Goal: Information Seeking & Learning: Learn about a topic

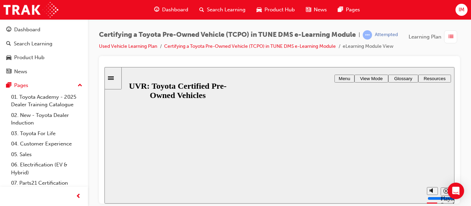
click at [464, 8] on span "IM" at bounding box center [461, 10] width 6 height 8
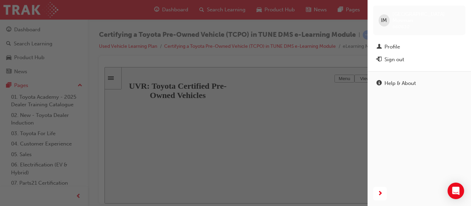
click at [146, 61] on div "button" at bounding box center [183, 103] width 367 height 206
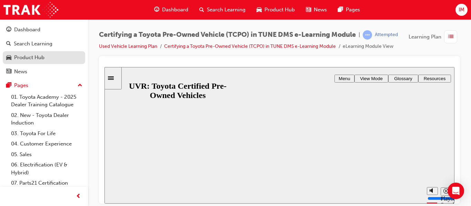
click at [16, 51] on link "Product Hub" at bounding box center [44, 57] width 82 height 13
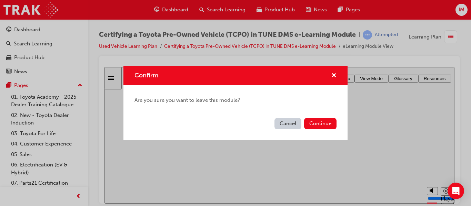
click at [28, 24] on div "Confirm Are you sure you want to leave this module? Cancel Continue" at bounding box center [235, 103] width 471 height 206
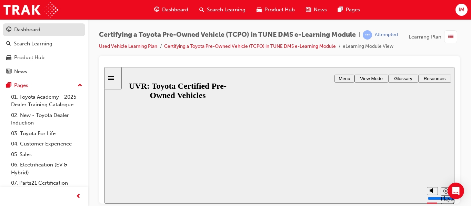
click at [29, 33] on div "Dashboard" at bounding box center [27, 30] width 26 height 8
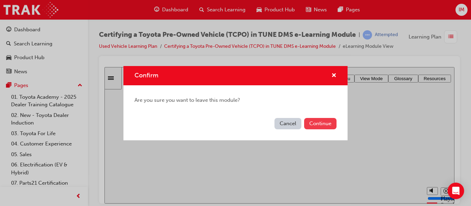
click at [335, 125] on button "Continue" at bounding box center [320, 123] width 32 height 11
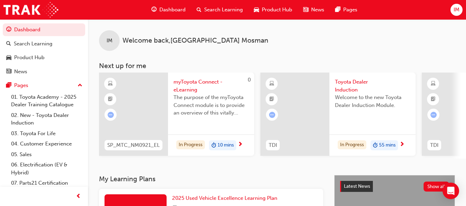
click at [222, 12] on span "Search Learning" at bounding box center [223, 10] width 39 height 8
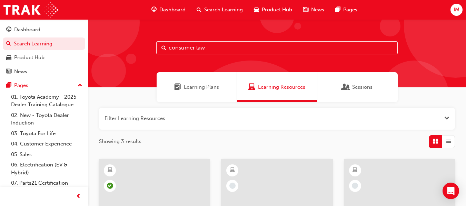
drag, startPoint x: 220, startPoint y: 44, endPoint x: 81, endPoint y: 42, distance: 138.6
click at [81, 42] on div "Dashboard Search Learning Product Hub News Pages Pages 01. Toyota Academy - 202…" at bounding box center [233, 194] width 466 height 388
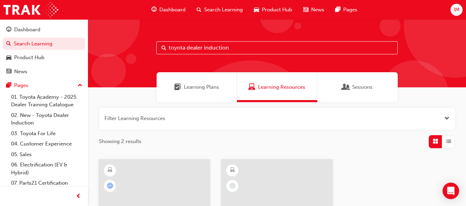
type input "toyota dealer induction"
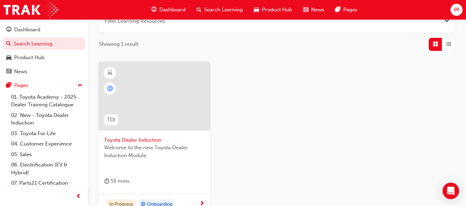
scroll to position [99, 0]
click at [157, 140] on span "Toyota Dealer Induction" at bounding box center [154, 139] width 100 height 8
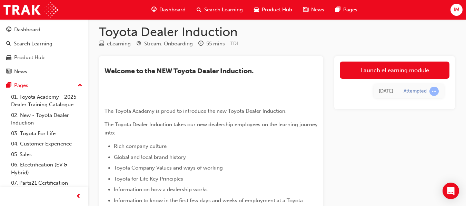
scroll to position [2, 0]
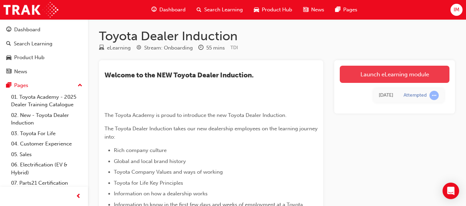
click at [370, 74] on link "Launch eLearning module" at bounding box center [394, 74] width 110 height 17
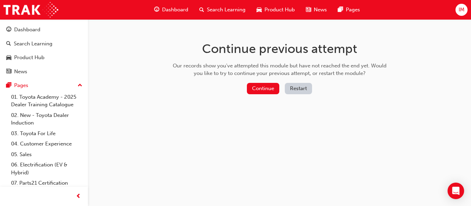
click at [260, 100] on div "Continue previous attempt Our records show you've attempted this module but hav…" at bounding box center [279, 69] width 224 height 100
click at [260, 95] on div "Continue Restart" at bounding box center [279, 90] width 219 height 14
click at [257, 88] on button "Continue" at bounding box center [263, 88] width 32 height 11
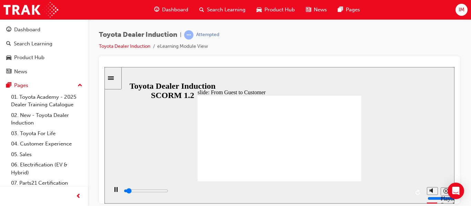
click at [168, 193] on input "slide progress" at bounding box center [146, 191] width 44 height 6
click at [114, 78] on icon "Sidebar Toggle" at bounding box center [113, 77] width 10 height 4
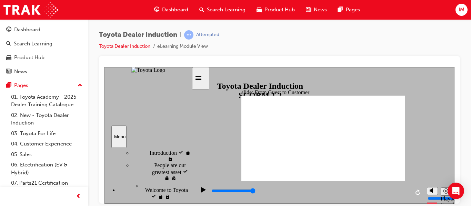
scroll to position [26, 0]
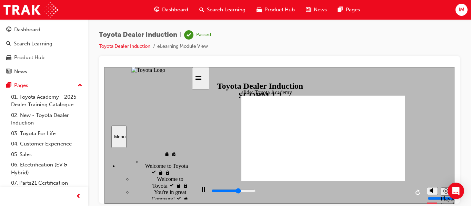
drag, startPoint x: 189, startPoint y: 190, endPoint x: 193, endPoint y: 172, distance: 18.1
click at [193, 172] on div "slide: Toyota Academy RESTART RESTART RESTART RESTART Back to top Playback Spee…" at bounding box center [279, 135] width 350 height 137
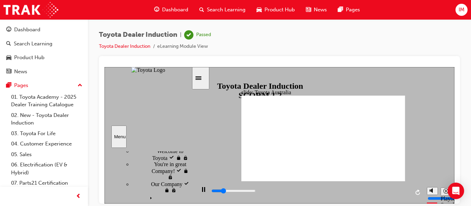
scroll to position [85, 0]
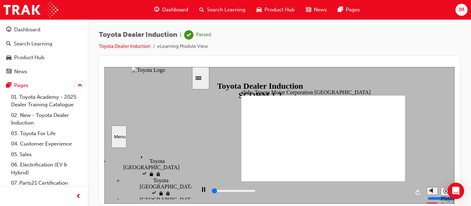
scroll to position [123, 0]
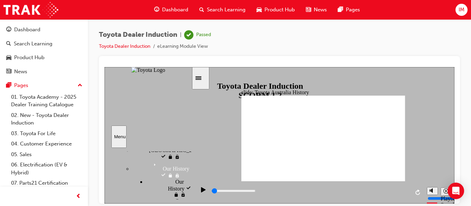
scroll to position [166, 0]
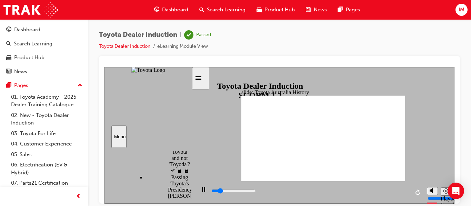
scroll to position [276, 0]
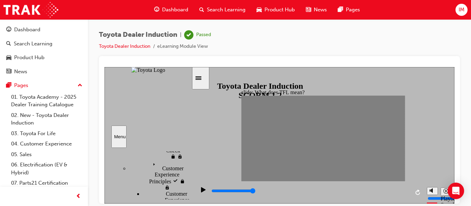
click at [175, 148] on div "Introduction visited Introduction Start Start" at bounding box center [147, 174] width 87 height 52
drag, startPoint x: 150, startPoint y: 196, endPoint x: 139, endPoint y: 195, distance: 11.4
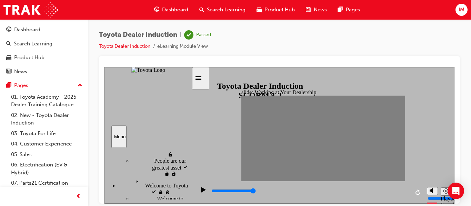
scroll to position [31, 0]
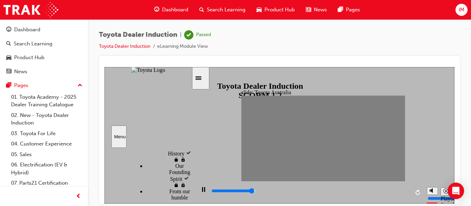
scroll to position [204, 0]
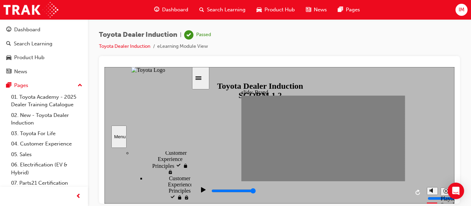
scroll to position [388, 0]
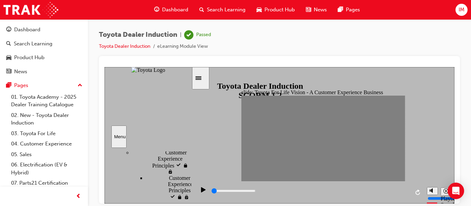
scroll to position [294, 0]
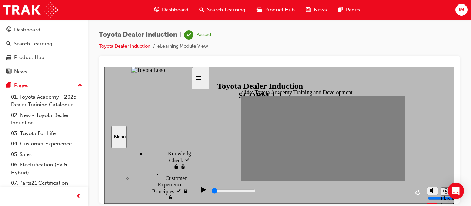
scroll to position [363, 0]
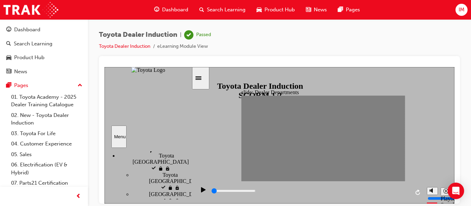
scroll to position [125, 0]
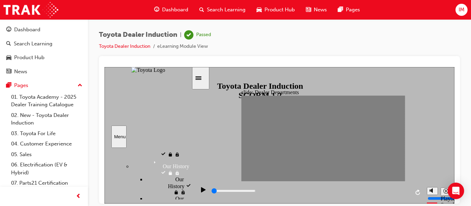
scroll to position [172, 0]
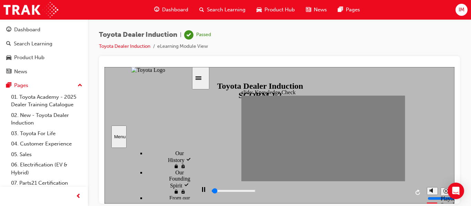
type input "0"
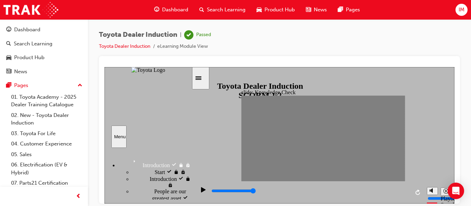
scroll to position [272, 0]
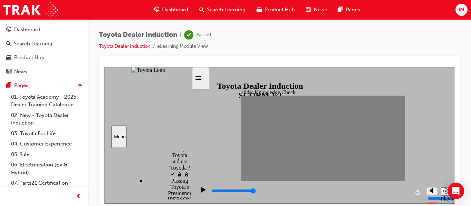
radio input "true"
type input "4100"
radio input "true"
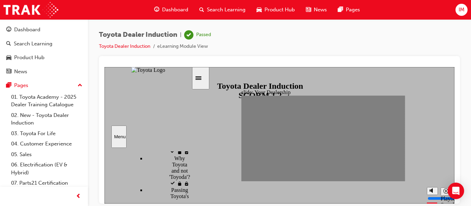
scroll to position [262, 0]
drag, startPoint x: 154, startPoint y: 163, endPoint x: 153, endPoint y: 173, distance: 10.0
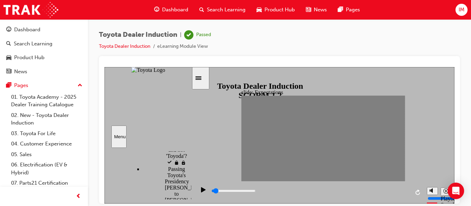
scroll to position [284, 3]
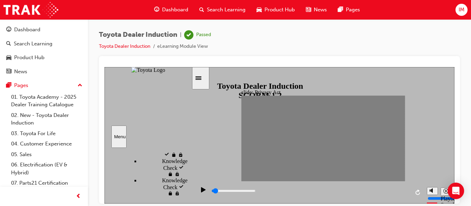
scroll to position [338, 6]
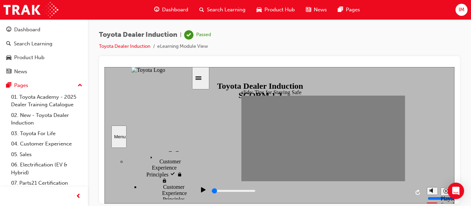
scroll to position [381, 6]
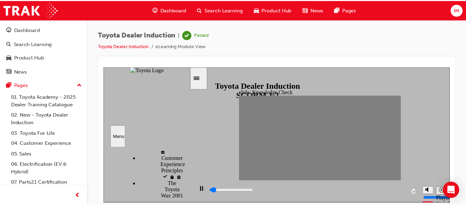
scroll to position [411, 6]
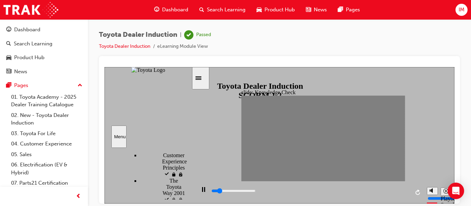
type input "5000"
click at [158, 7] on span "guage-icon" at bounding box center [156, 10] width 5 height 9
